Goal: Find contact information: Find contact information

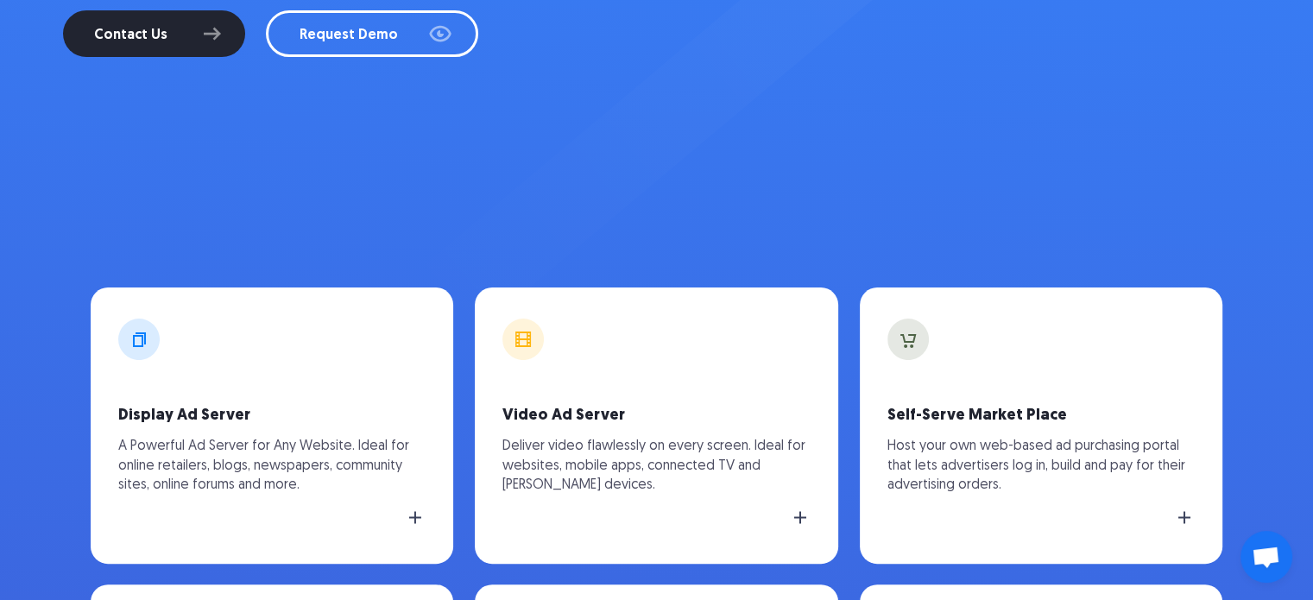
scroll to position [259, 0]
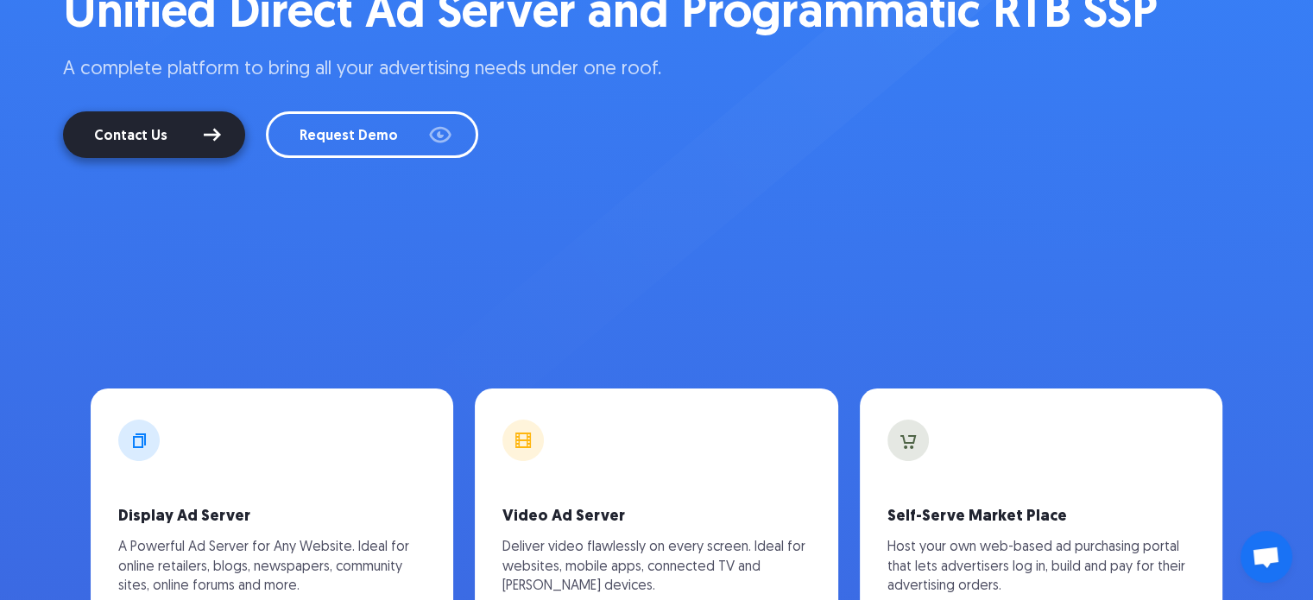
click at [158, 148] on link "Contact Us" at bounding box center [154, 134] width 182 height 47
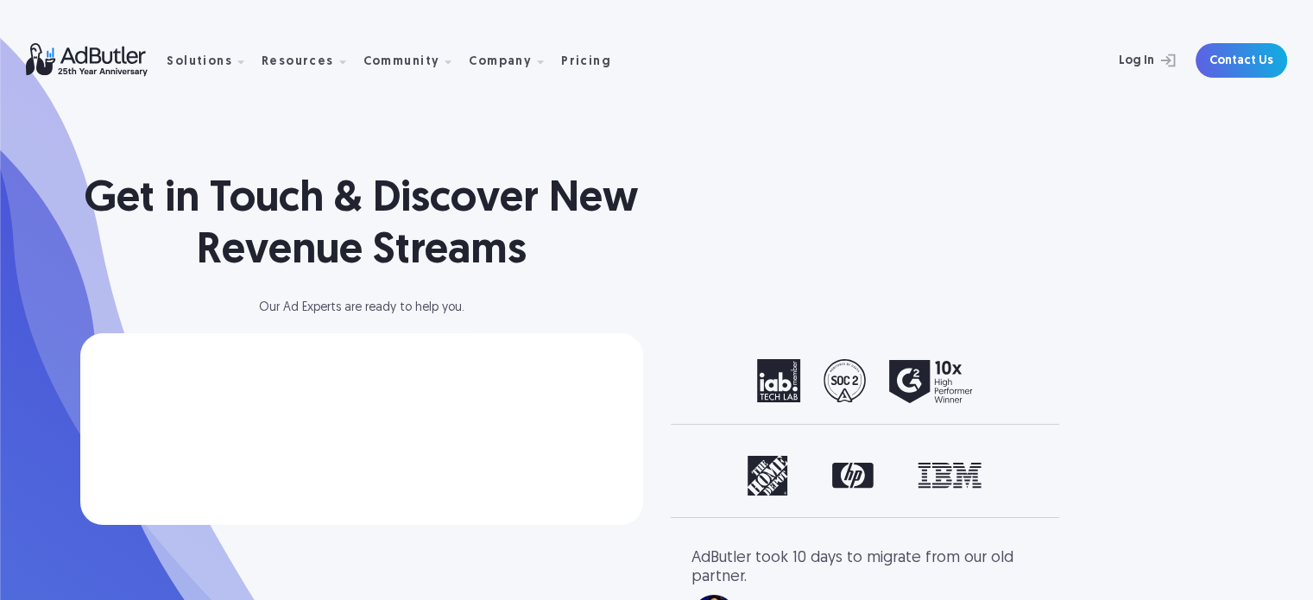
select select "North America"
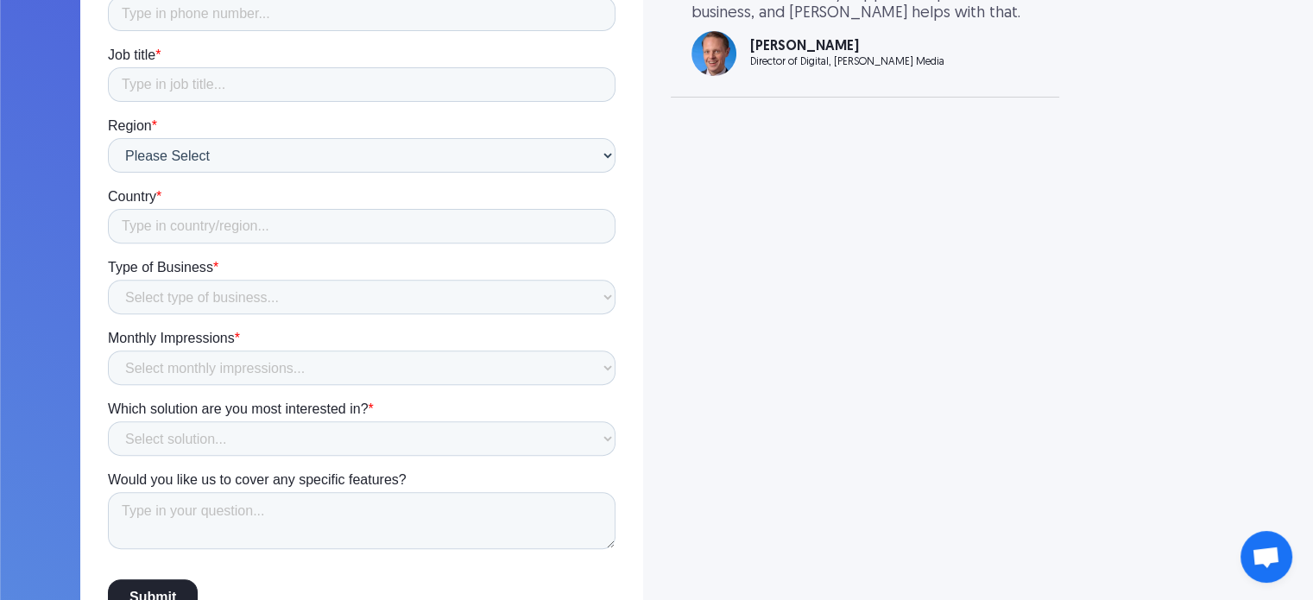
scroll to position [604, 0]
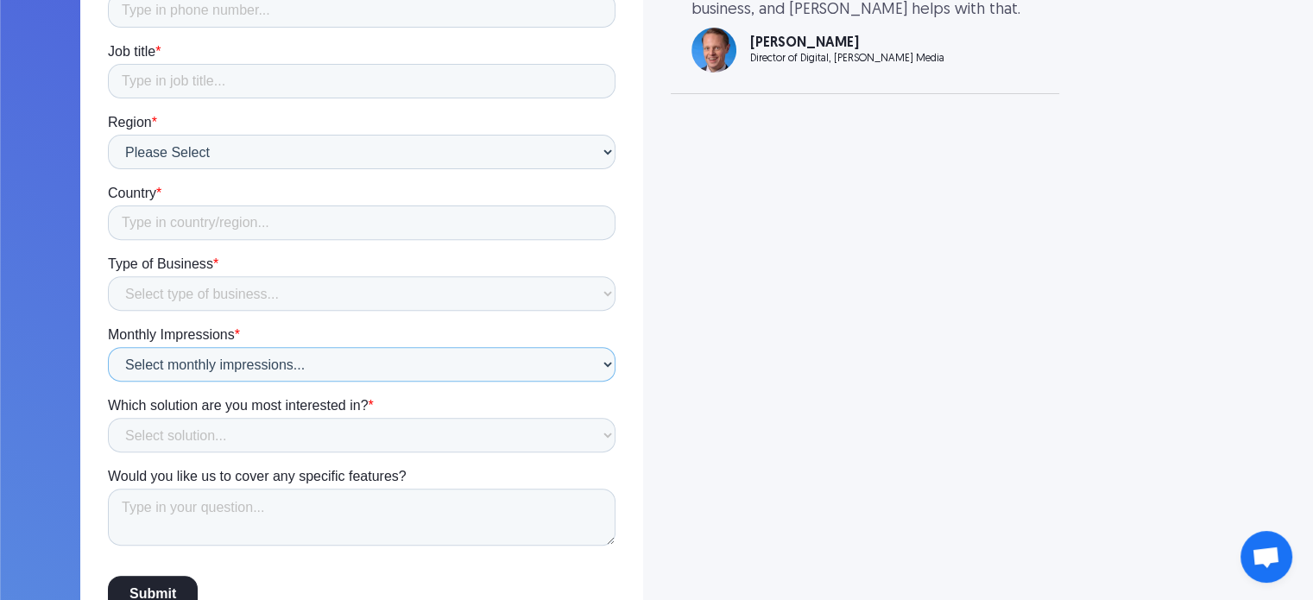
click at [233, 359] on select "Select monthly impressions... Less than 1 million 1 - 10 million 10 - 100 milli…" at bounding box center [361, 364] width 508 height 35
click at [233, 364] on select "Select monthly impressions... Less than 1 million 1 - 10 million 10 - 100 milli…" at bounding box center [361, 364] width 508 height 35
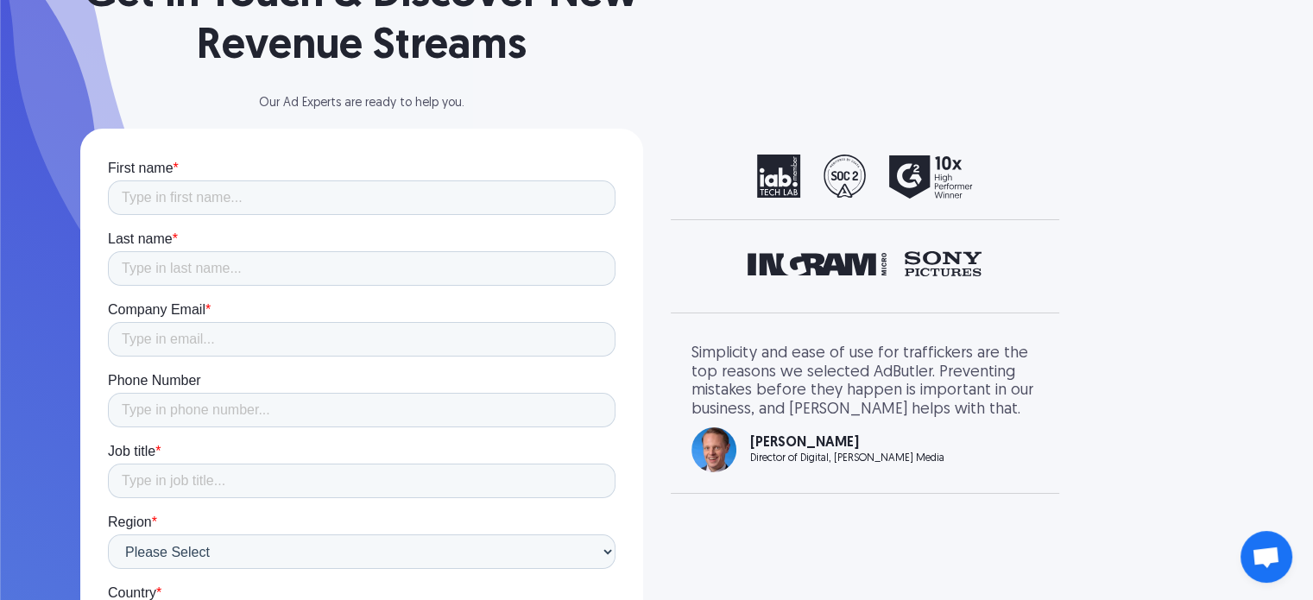
scroll to position [173, 0]
